Goal: Information Seeking & Learning: Learn about a topic

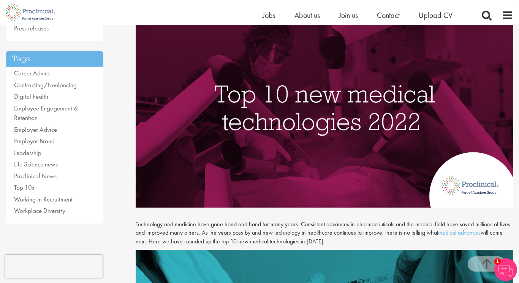
scroll to position [170, 0]
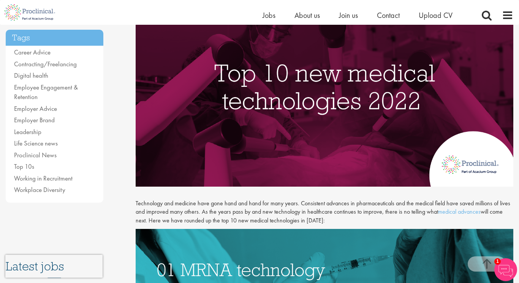
click at [503, 268] on img at bounding box center [506, 269] width 23 height 23
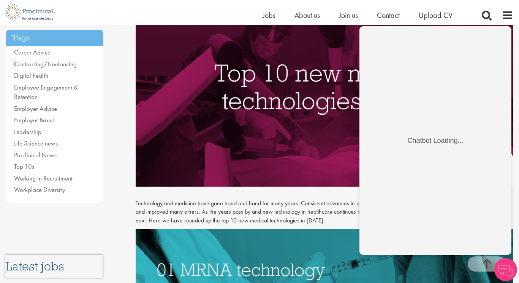
scroll to position [0, 0]
click at [226, 134] on img at bounding box center [325, 88] width 378 height 197
click at [270, 108] on img at bounding box center [325, 88] width 378 height 197
click at [226, 193] on p at bounding box center [325, 190] width 378 height 9
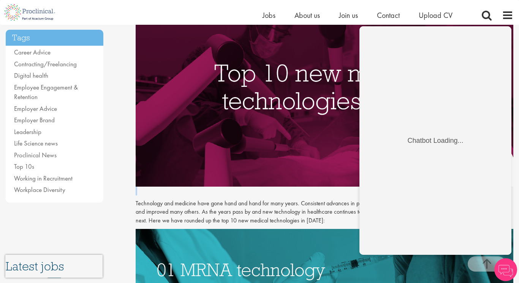
click at [226, 193] on p at bounding box center [325, 190] width 378 height 9
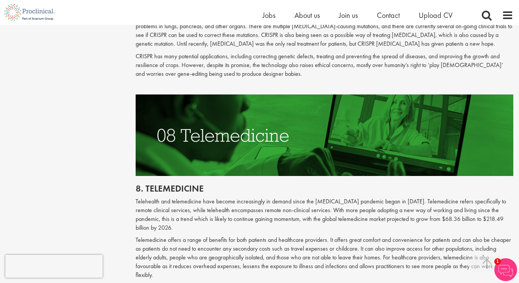
scroll to position [1794, 0]
